Goal: Task Accomplishment & Management: Manage account settings

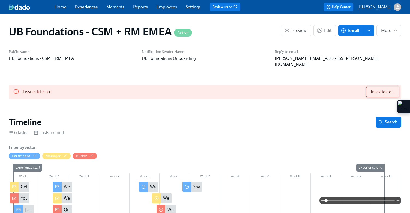
click at [367, 86] on button "Investigate..." at bounding box center [382, 91] width 33 height 11
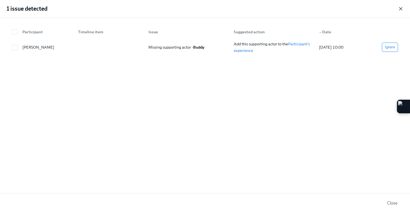
click at [402, 9] on icon "button" at bounding box center [400, 8] width 5 height 5
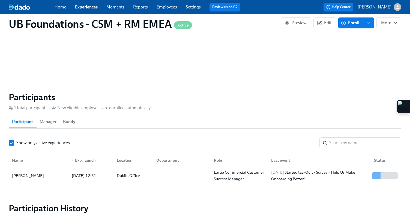
scroll to position [366, 0]
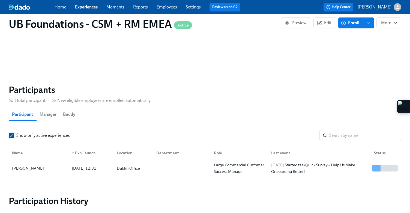
click at [12, 133] on input "Show only active experiences" at bounding box center [11, 135] width 5 height 5
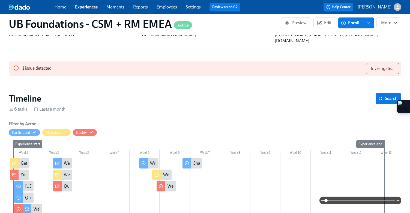
scroll to position [0, 0]
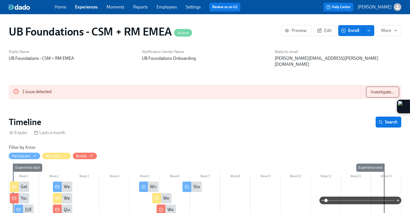
click at [84, 9] on link "Experiences" at bounding box center [86, 6] width 23 height 5
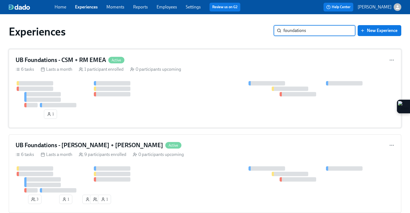
type input "foundations"
click at [150, 81] on div at bounding box center [205, 94] width 379 height 26
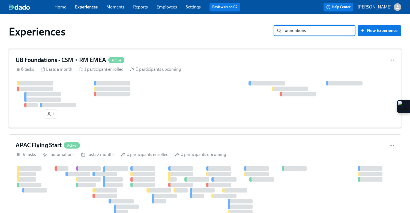
type input "foundations"
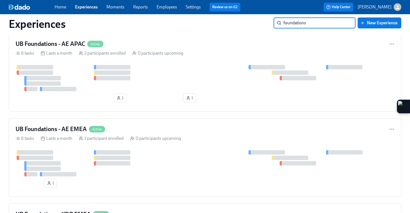
scroll to position [262, 0]
click at [205, 153] on div at bounding box center [205, 163] width 379 height 26
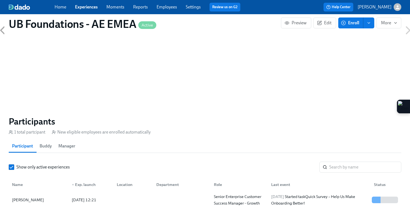
scroll to position [346, 0]
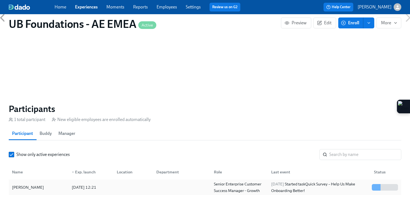
click at [262, 181] on div "Senior Enterprise Customer Success Manager - Growth" at bounding box center [239, 187] width 55 height 13
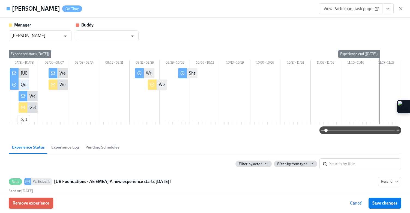
click at [25, 203] on span "Remove experience" at bounding box center [31, 202] width 37 height 5
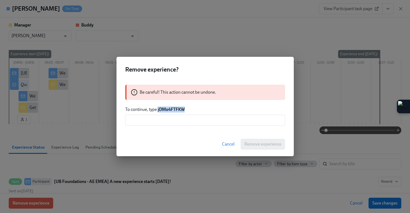
drag, startPoint x: 191, startPoint y: 109, endPoint x: 157, endPoint y: 107, distance: 33.6
click at [157, 107] on p "To continue, type jDMo4FTFKW" at bounding box center [205, 109] width 160 height 6
copy strong "jDMo4FTFKW"
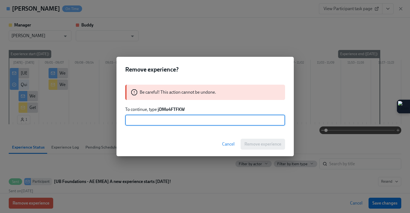
click at [160, 120] on input "text" at bounding box center [205, 120] width 160 height 11
paste input "jDMo4FTFKW"
type input "jDMo4FTFKW"
click at [249, 143] on span "Remove experience" at bounding box center [262, 143] width 37 height 5
